Goal: Transaction & Acquisition: Purchase product/service

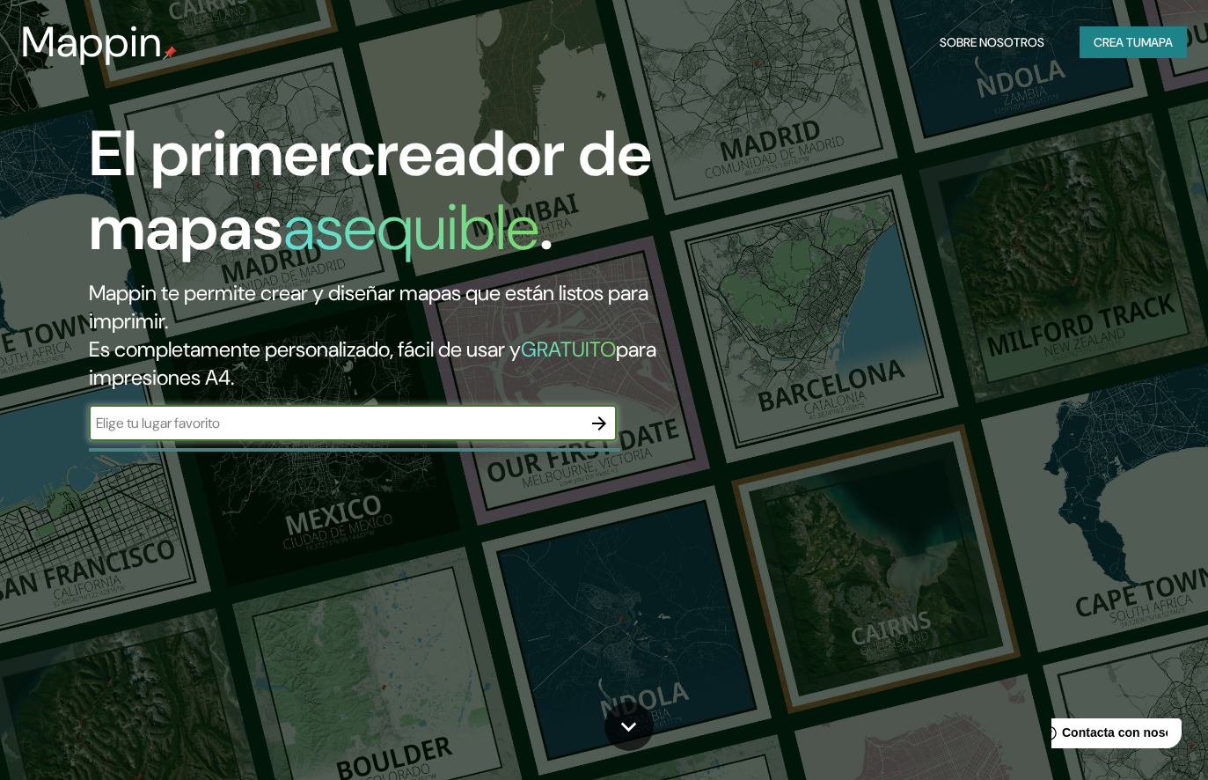
click at [1127, 48] on button "CREA TU MAPA" at bounding box center [1133, 42] width 107 height 33
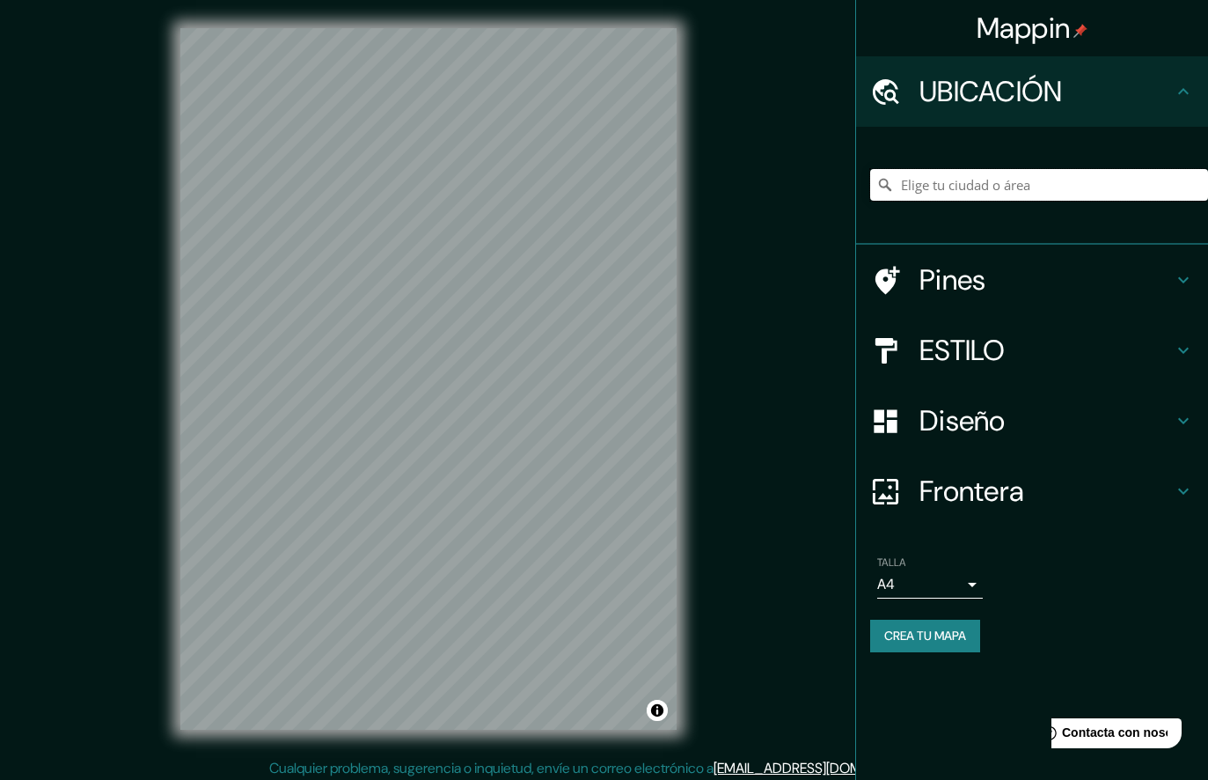
click at [1080, 183] on input "Elige tu ciudad o área" at bounding box center [1039, 185] width 338 height 32
click at [973, 198] on input "[GEOGRAPHIC_DATA], [GEOGRAPHIC_DATA], [GEOGRAPHIC_DATA]" at bounding box center [1039, 185] width 338 height 32
click at [987, 176] on input "[GEOGRAPHIC_DATA], [GEOGRAPHIC_DATA], [GEOGRAPHIC_DATA]" at bounding box center [1039, 185] width 338 height 32
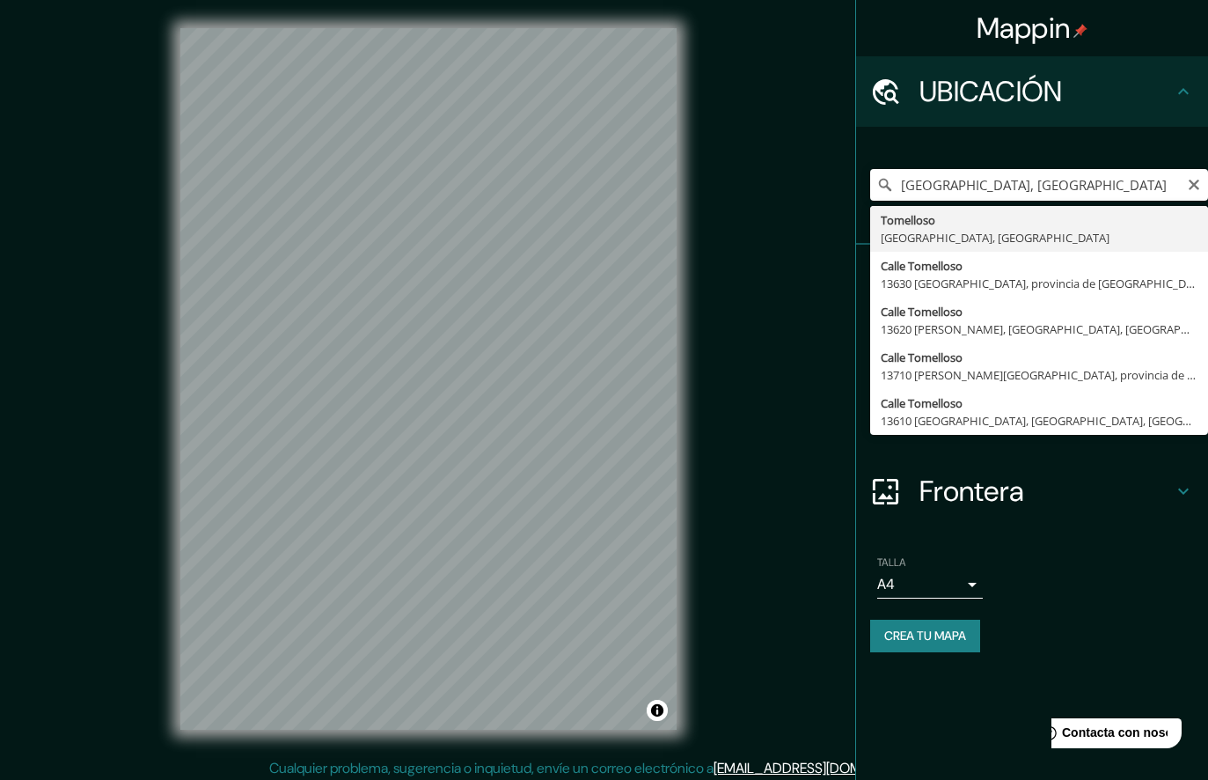
type input "[GEOGRAPHIC_DATA], [GEOGRAPHIC_DATA], [GEOGRAPHIC_DATA]"
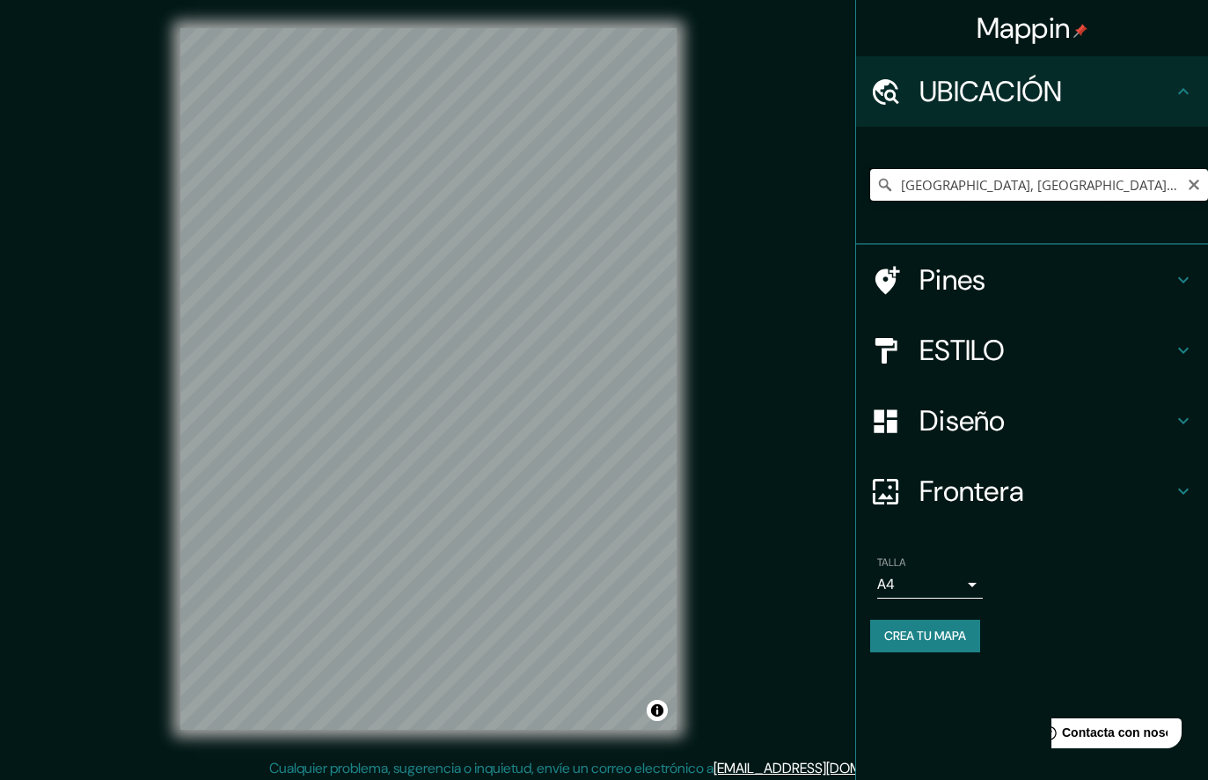
click at [1135, 173] on input "[GEOGRAPHIC_DATA], [GEOGRAPHIC_DATA], [GEOGRAPHIC_DATA]" at bounding box center [1039, 185] width 338 height 32
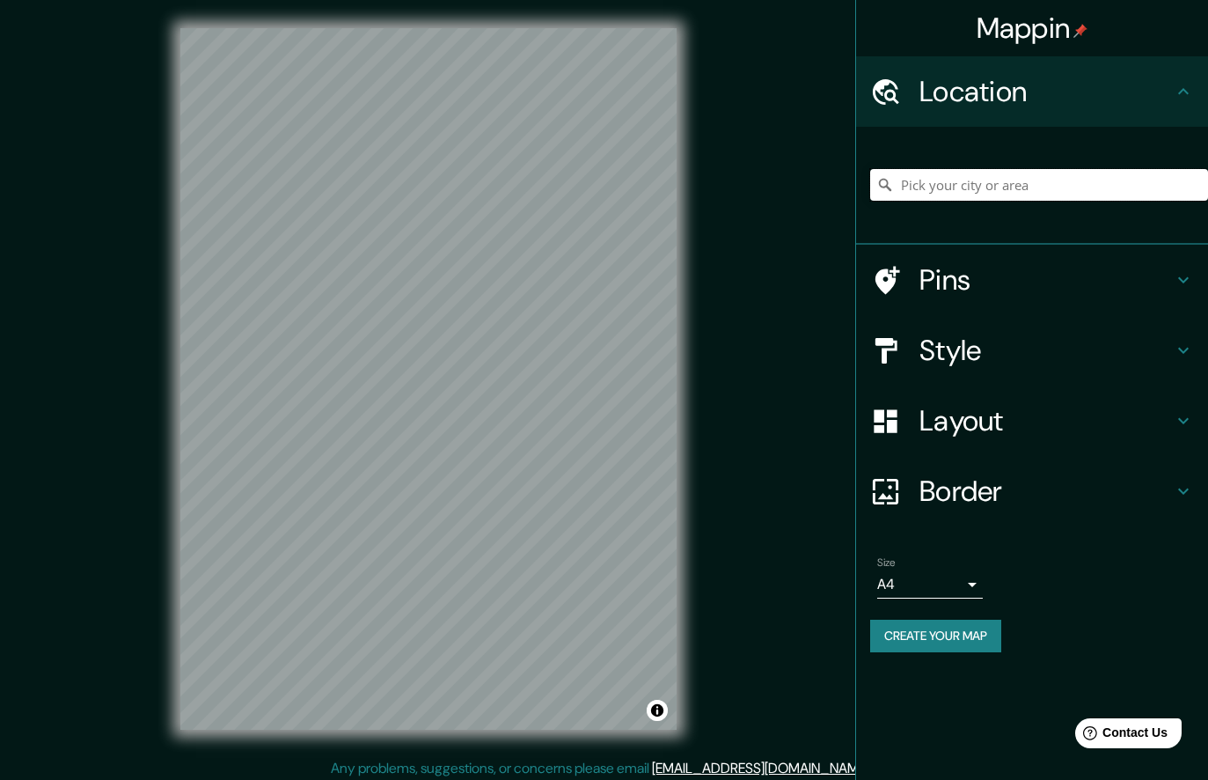
click at [1142, 199] on input "Pick your city or area" at bounding box center [1039, 185] width 338 height 32
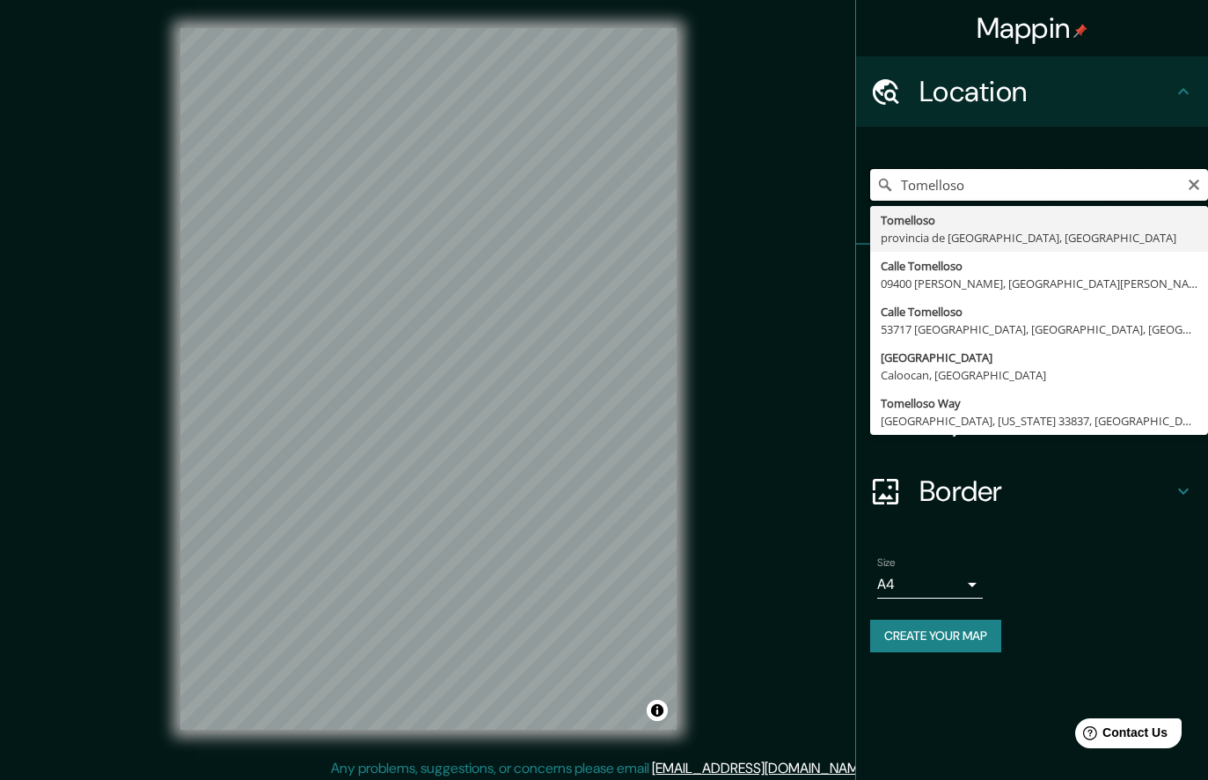
type input "[GEOGRAPHIC_DATA], [GEOGRAPHIC_DATA], [GEOGRAPHIC_DATA]"
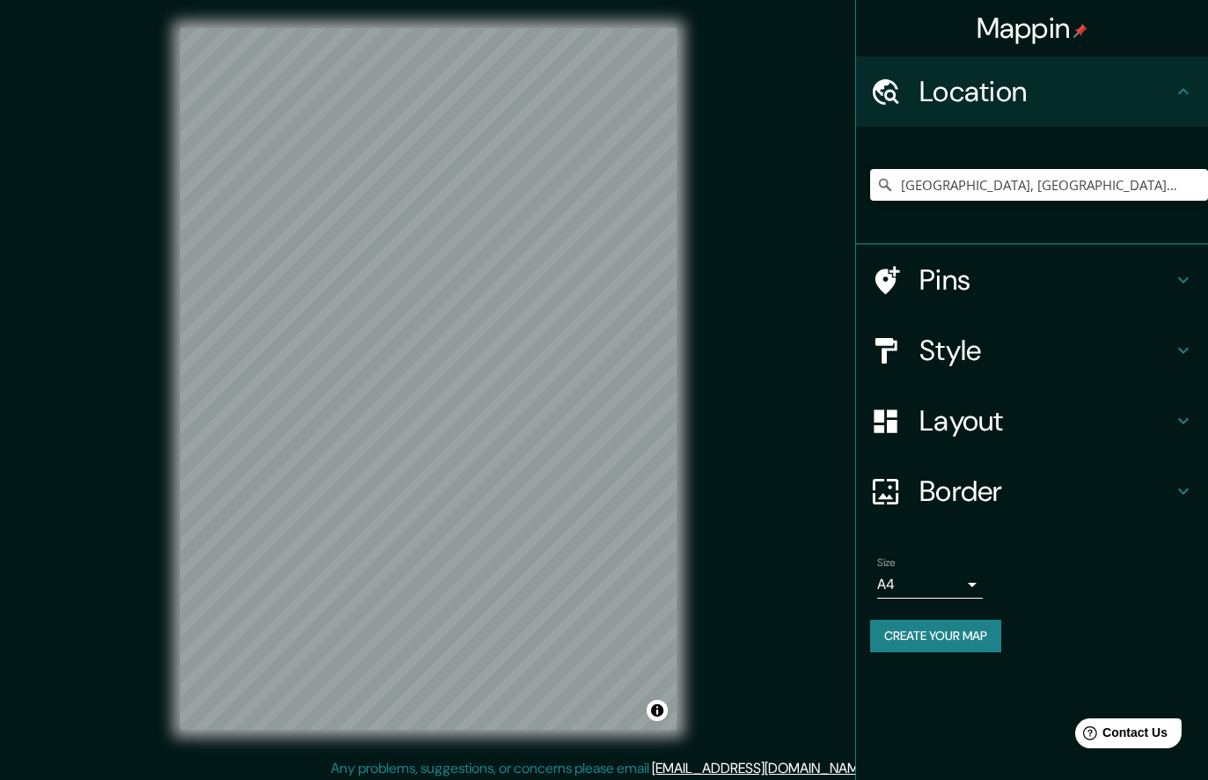
click at [1169, 372] on div "Style" at bounding box center [1032, 350] width 352 height 70
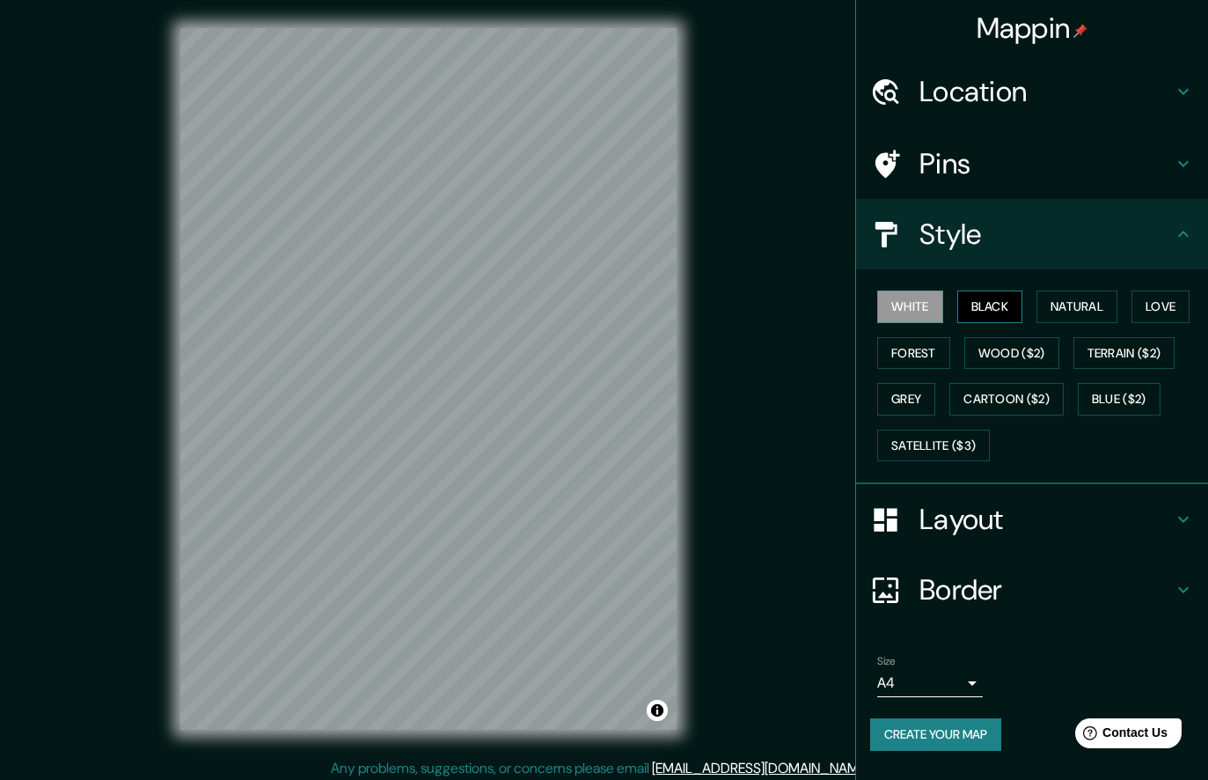
click at [1008, 290] on button "Black" at bounding box center [991, 306] width 66 height 33
click at [1075, 312] on button "Natural" at bounding box center [1077, 306] width 81 height 33
click at [1151, 312] on button "Love" at bounding box center [1161, 306] width 58 height 33
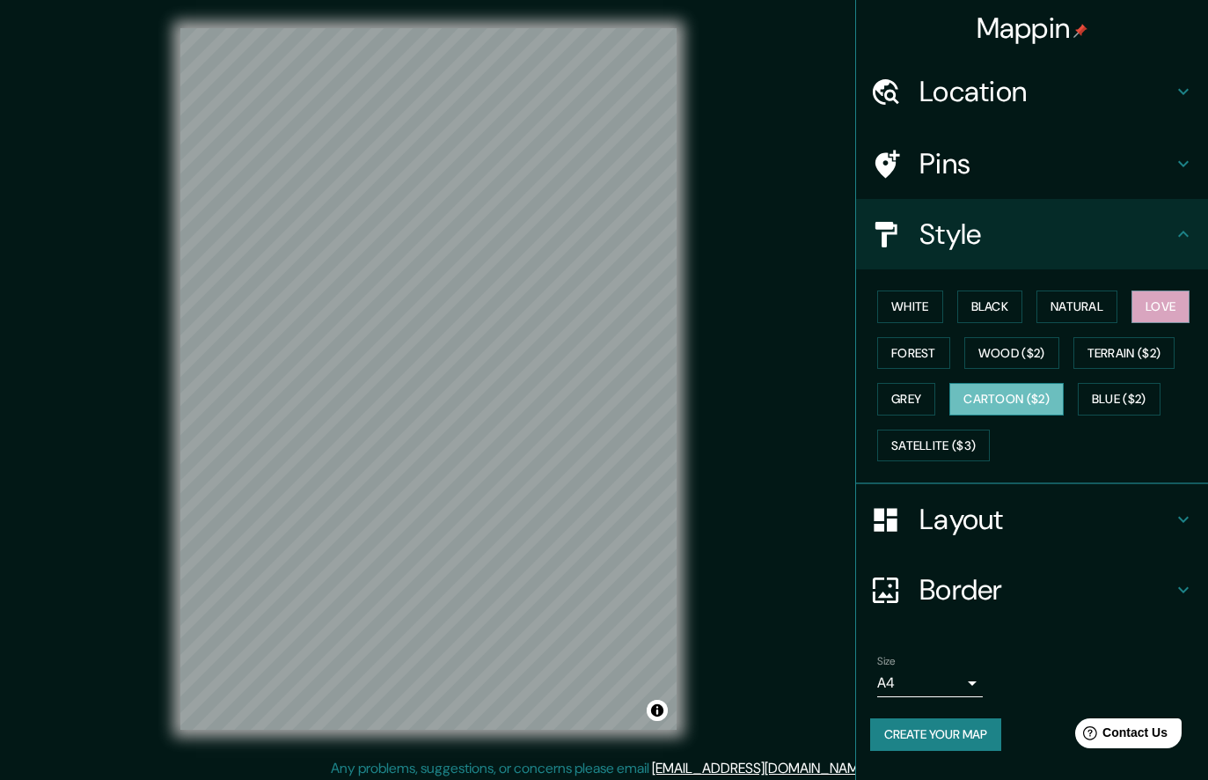
click at [1043, 384] on button "Cartoon ($2)" at bounding box center [1007, 399] width 114 height 33
click at [962, 444] on button "Satellite ($3)" at bounding box center [933, 446] width 113 height 33
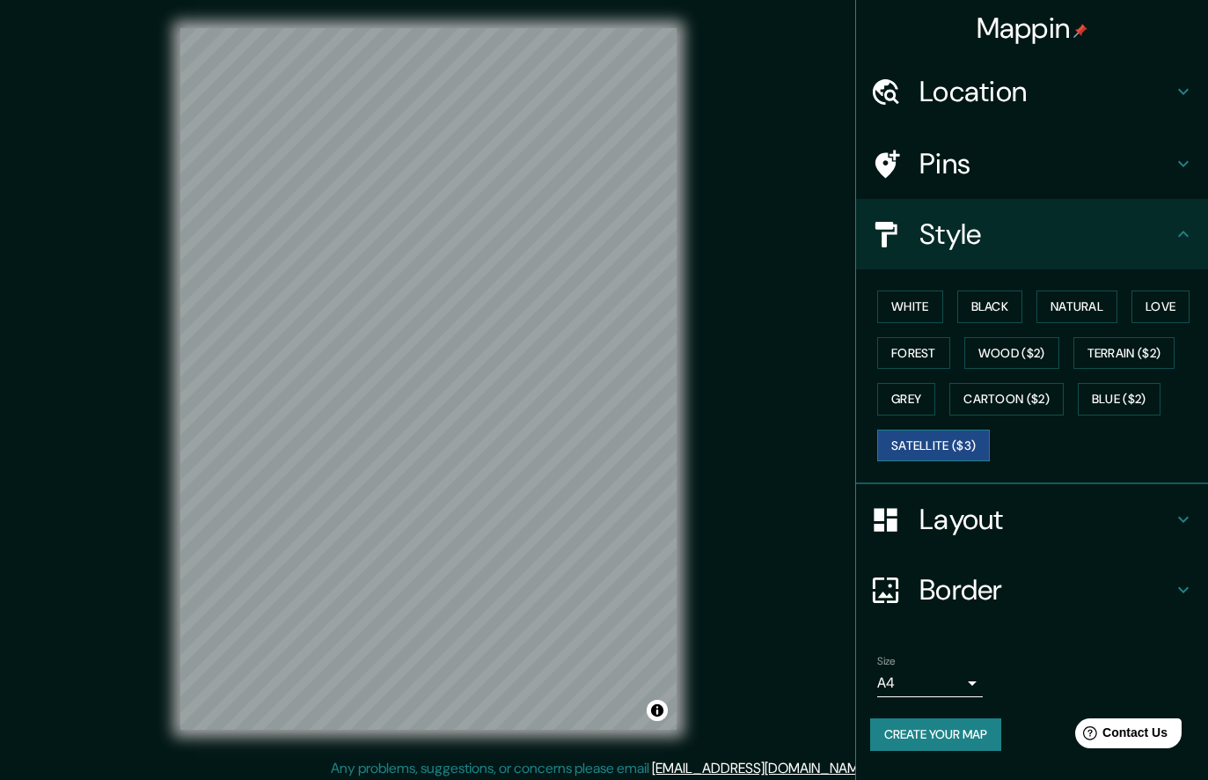
scroll to position [6, 0]
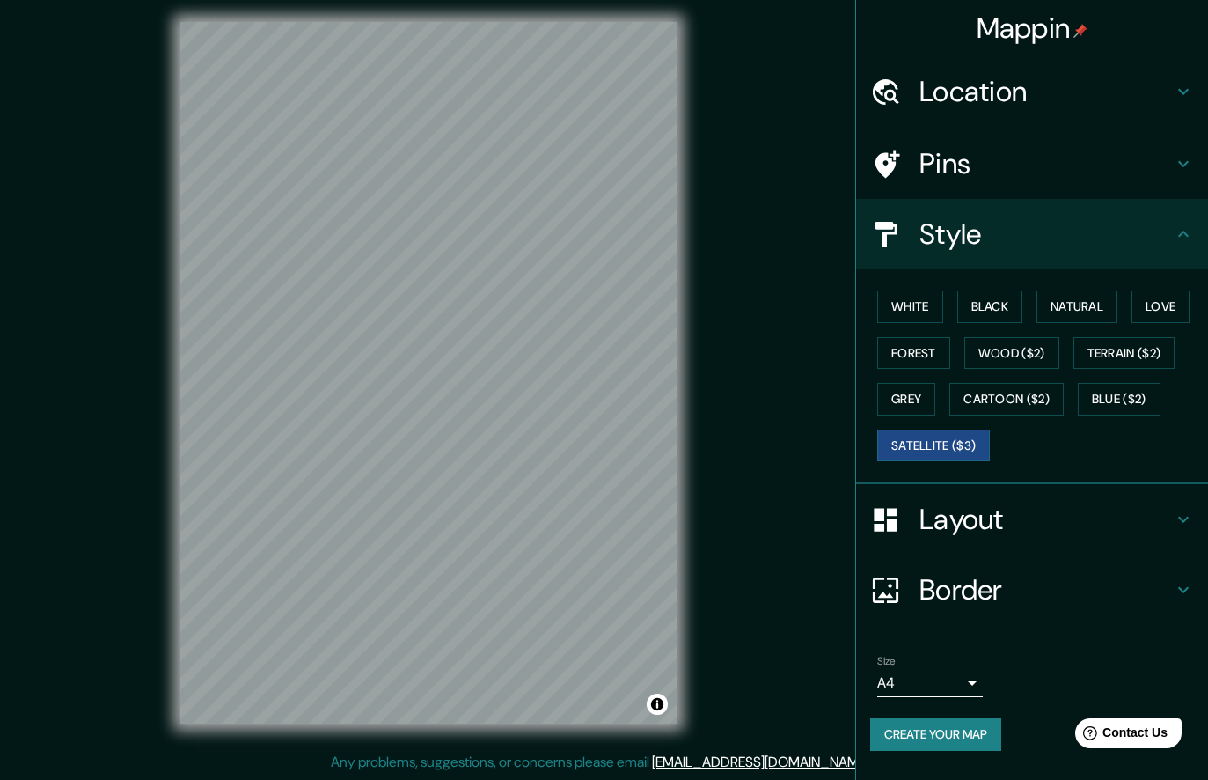
click at [1185, 532] on div "Layout" at bounding box center [1032, 519] width 352 height 70
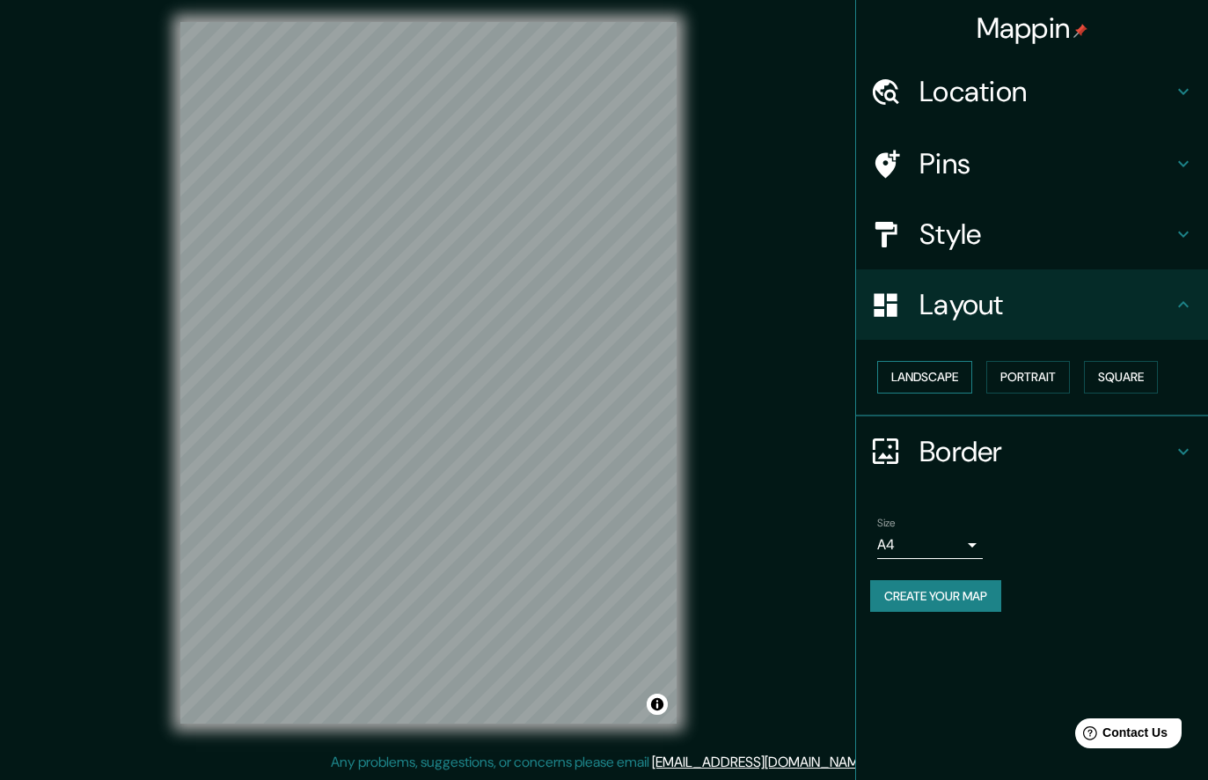
click at [934, 369] on button "Landscape" at bounding box center [924, 377] width 95 height 33
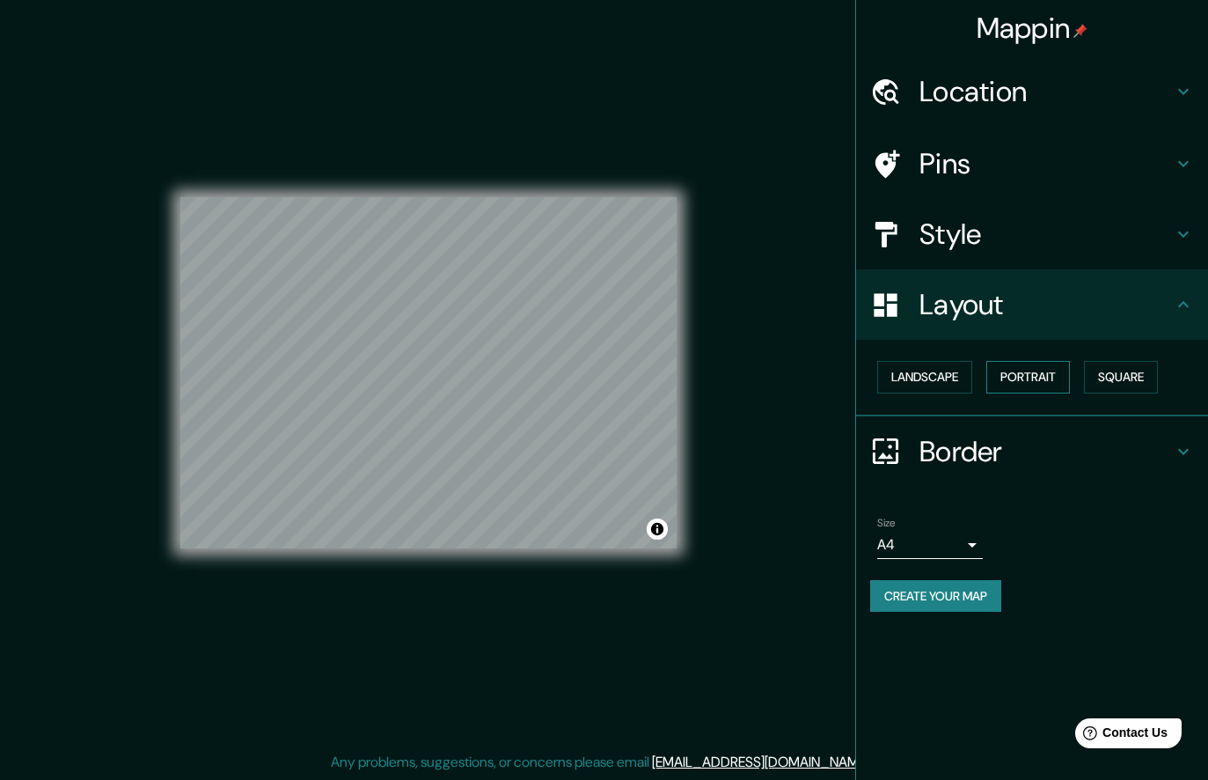
click at [1038, 377] on button "Portrait" at bounding box center [1029, 377] width 84 height 33
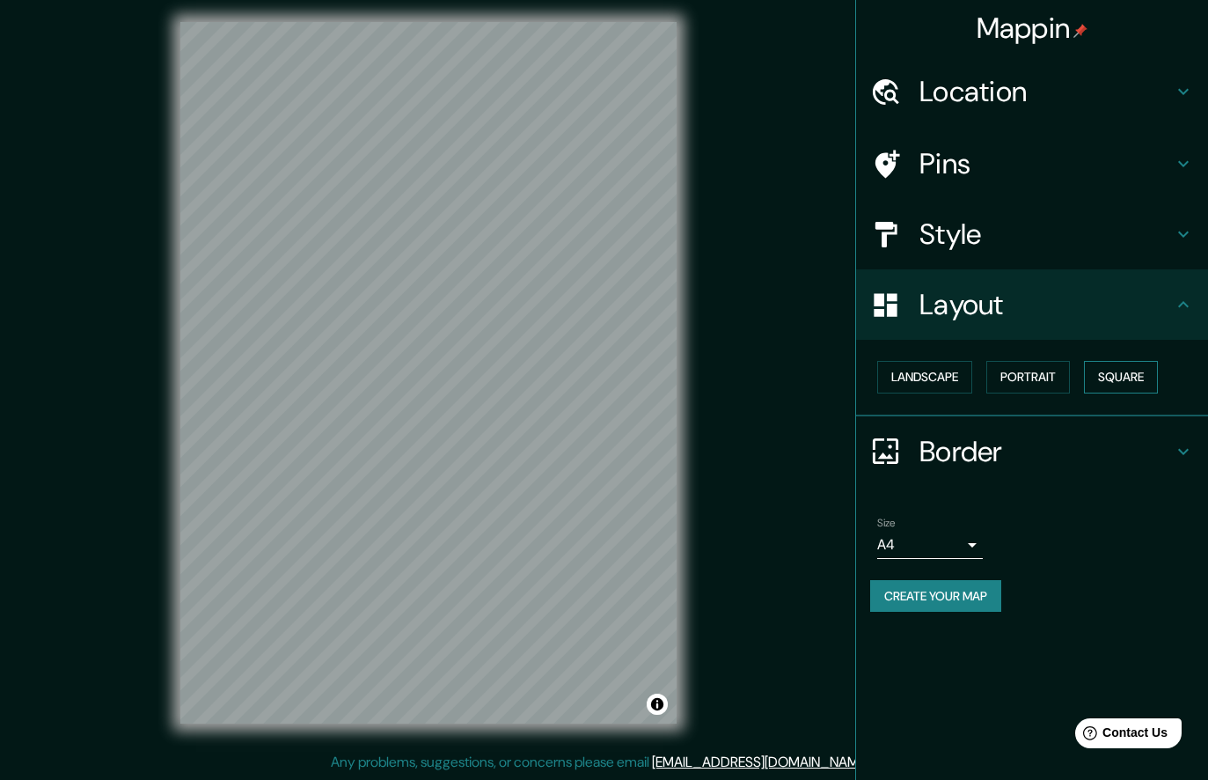
click at [1118, 378] on button "Square" at bounding box center [1121, 377] width 74 height 33
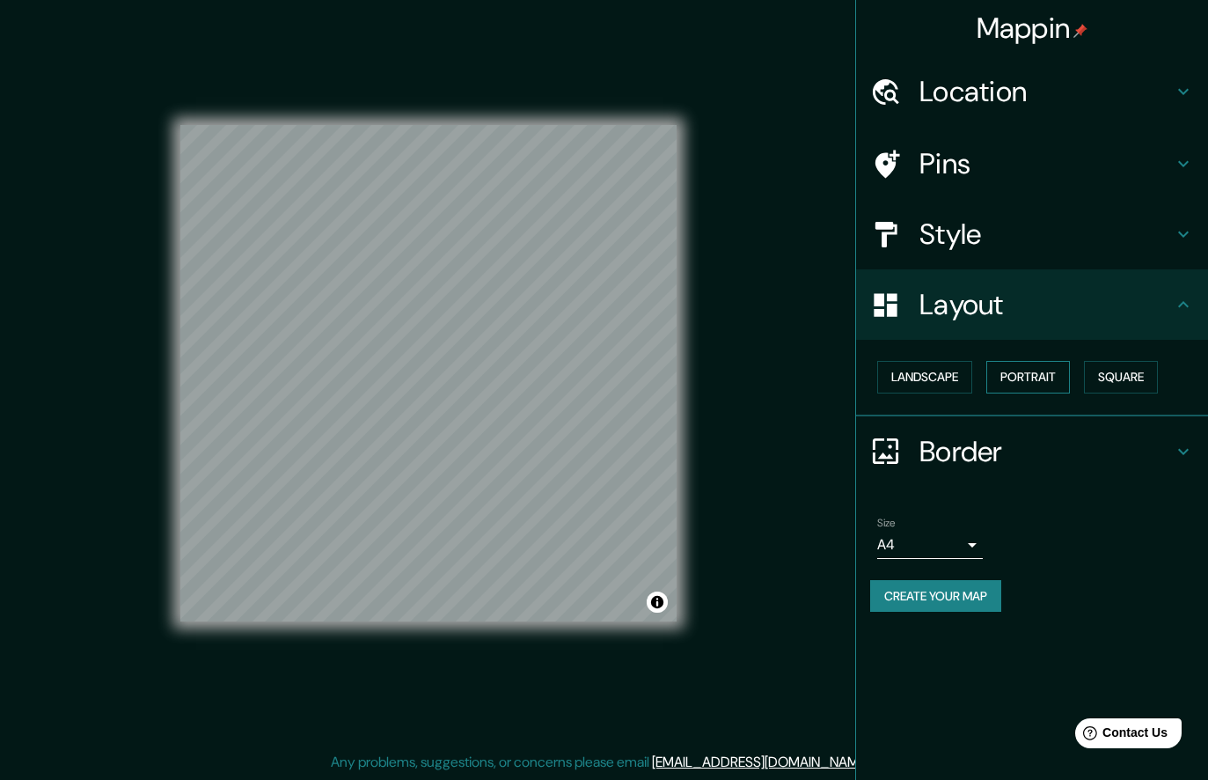
click at [1060, 372] on button "Portrait" at bounding box center [1029, 377] width 84 height 33
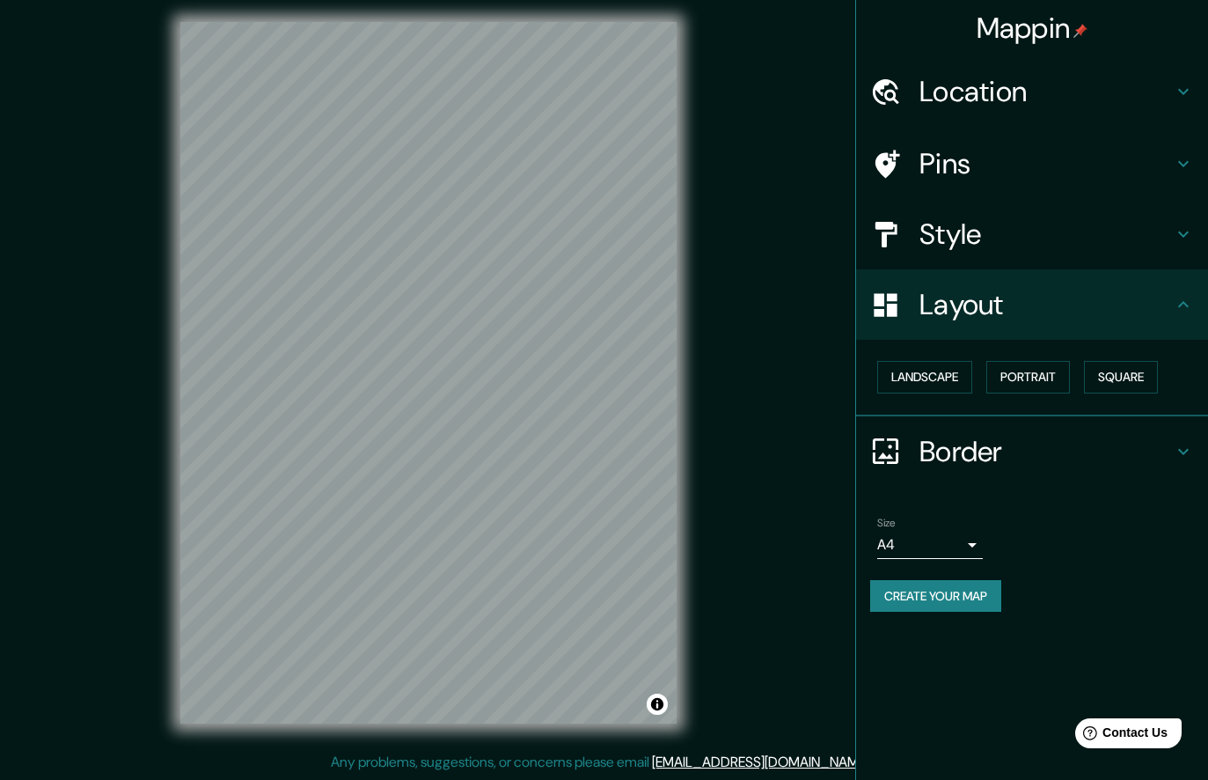
click at [1193, 442] on icon at bounding box center [1183, 451] width 21 height 21
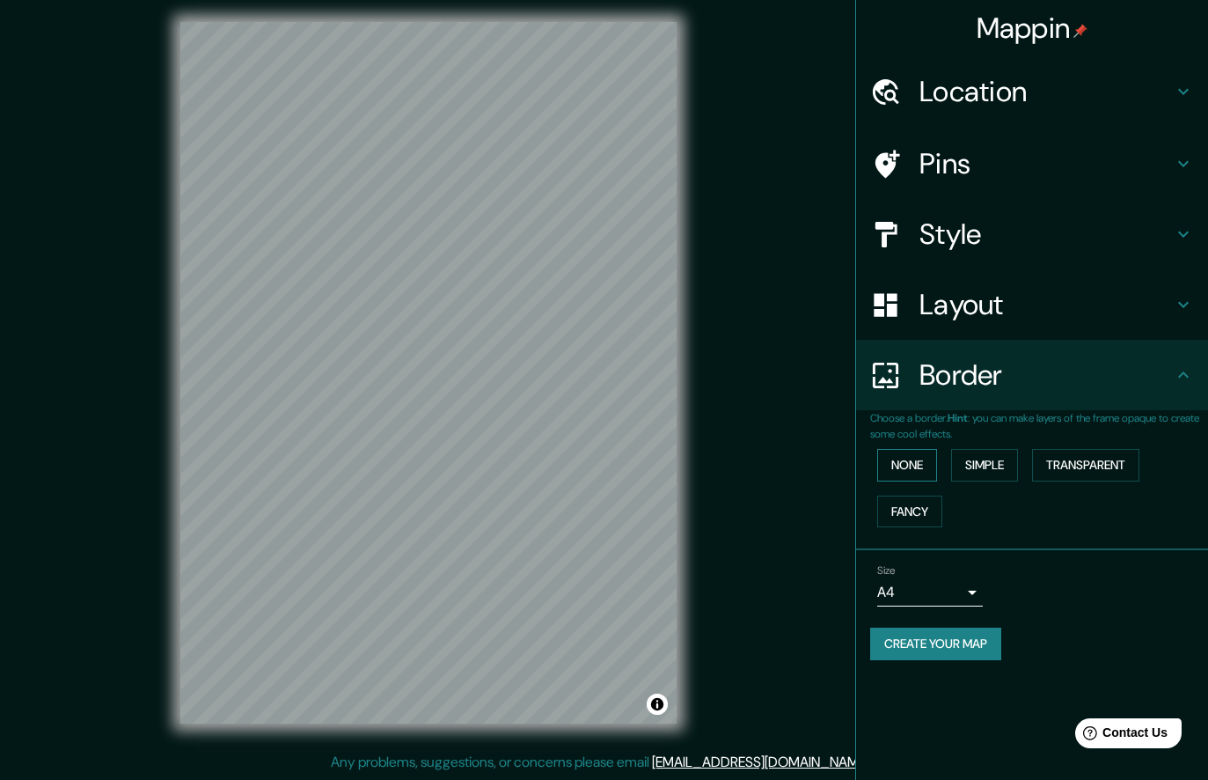
click at [917, 458] on button "None" at bounding box center [907, 465] width 60 height 33
click at [995, 457] on button "Simple" at bounding box center [984, 465] width 67 height 33
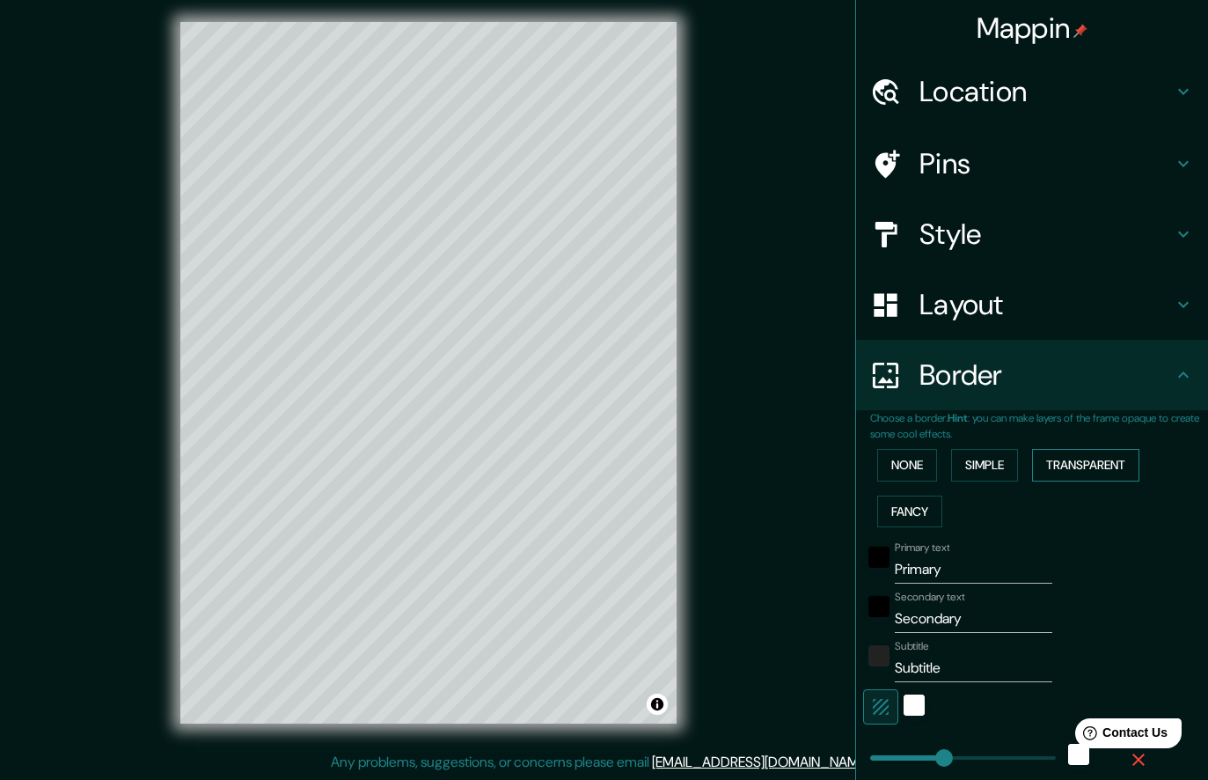
click at [1084, 466] on button "Transparent" at bounding box center [1085, 465] width 107 height 33
click at [921, 518] on button "Fancy" at bounding box center [909, 512] width 65 height 33
click at [916, 465] on button "None" at bounding box center [907, 465] width 60 height 33
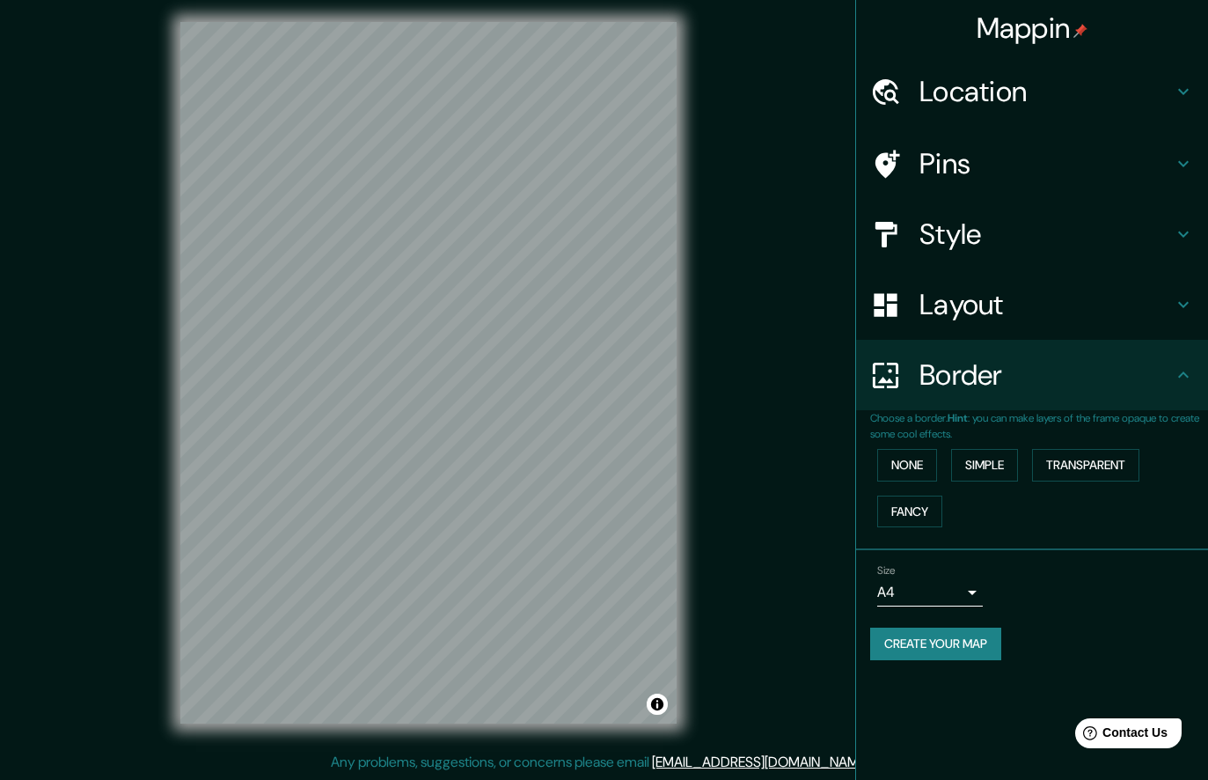
click at [977, 640] on button "Create your map" at bounding box center [935, 644] width 131 height 33
click at [943, 630] on div "Create your map" at bounding box center [1032, 644] width 324 height 33
